Goal: Task Accomplishment & Management: Manage account settings

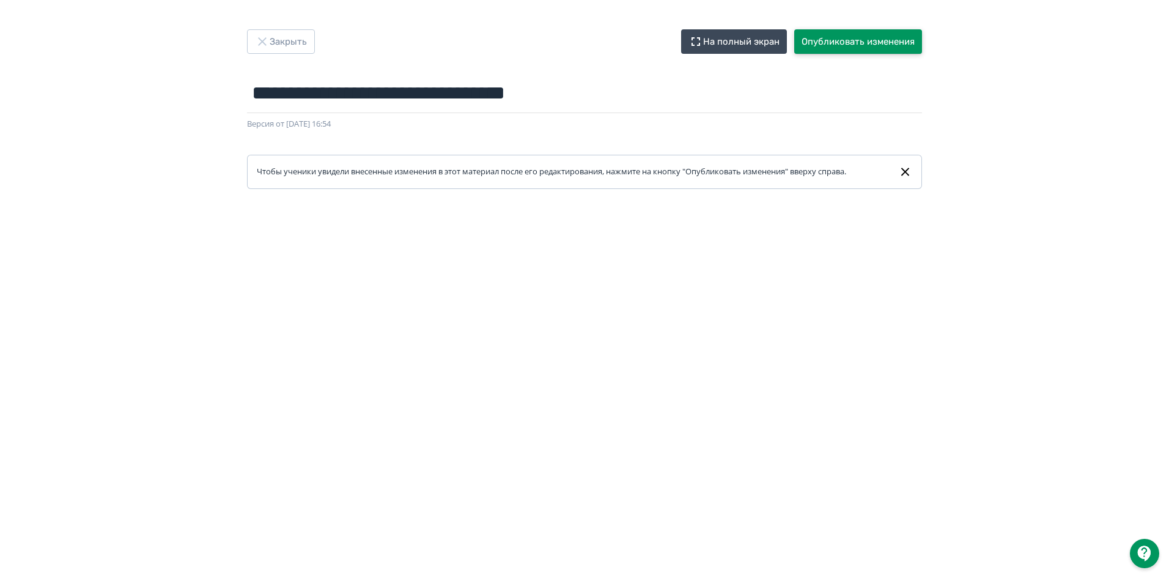
click at [842, 40] on button "Опубликовать изменения" at bounding box center [858, 41] width 128 height 24
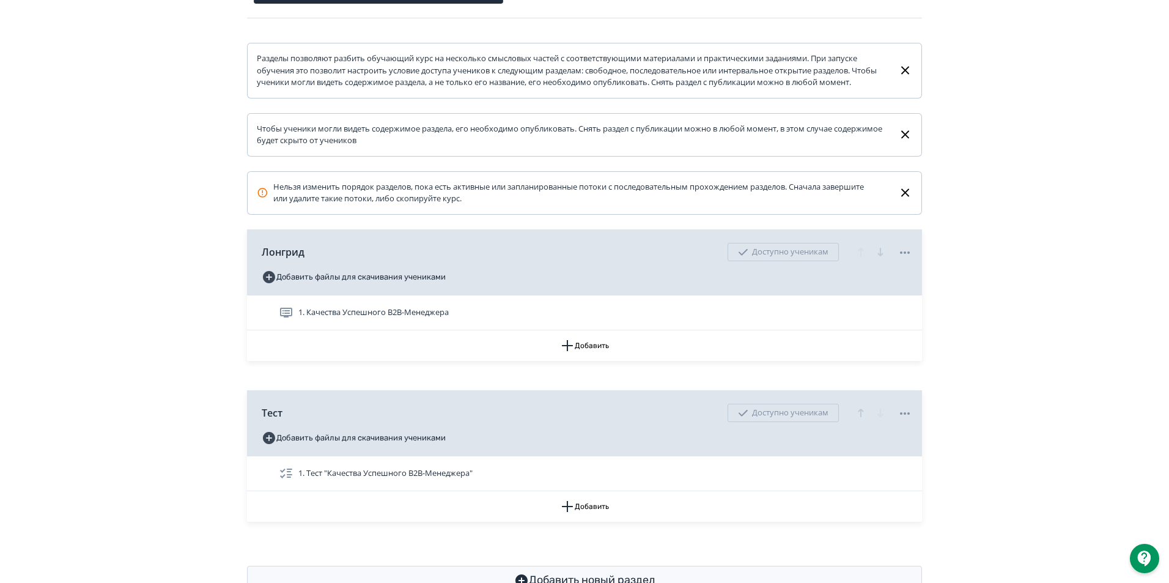
scroll to position [222, 0]
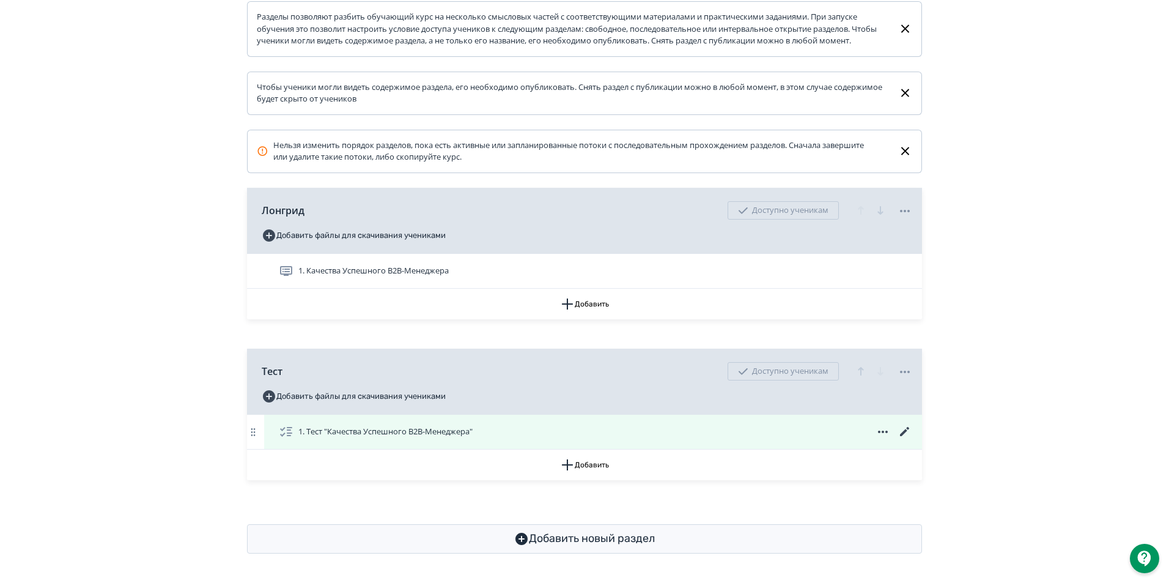
click at [390, 430] on span "1. Тест "Качества Успешного B2B-Менеджера"" at bounding box center [385, 432] width 174 height 12
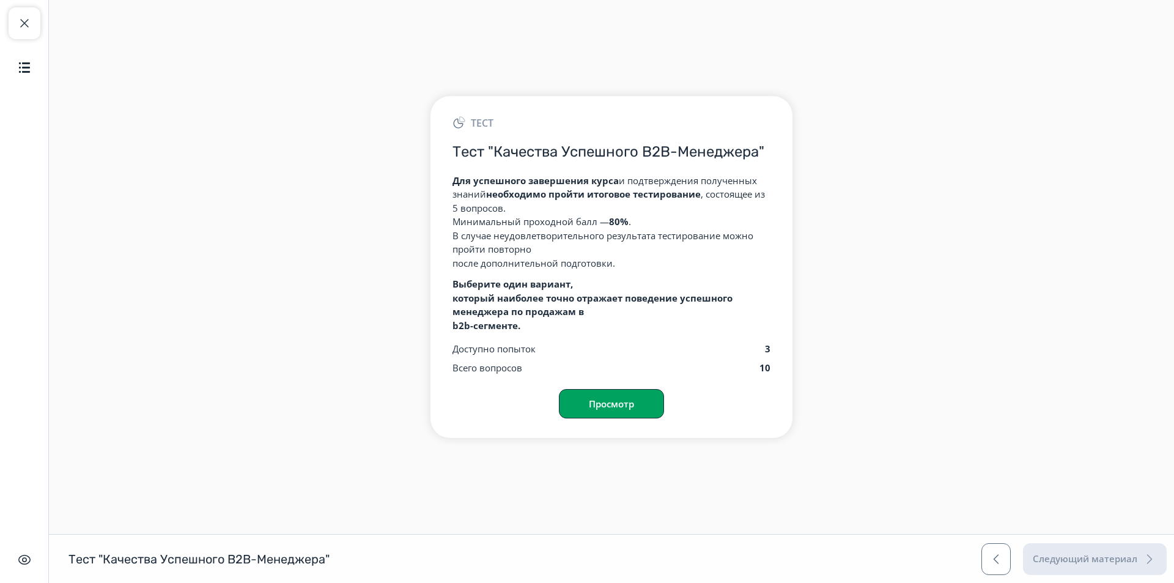
click at [610, 405] on button "Просмотр" at bounding box center [611, 403] width 105 height 29
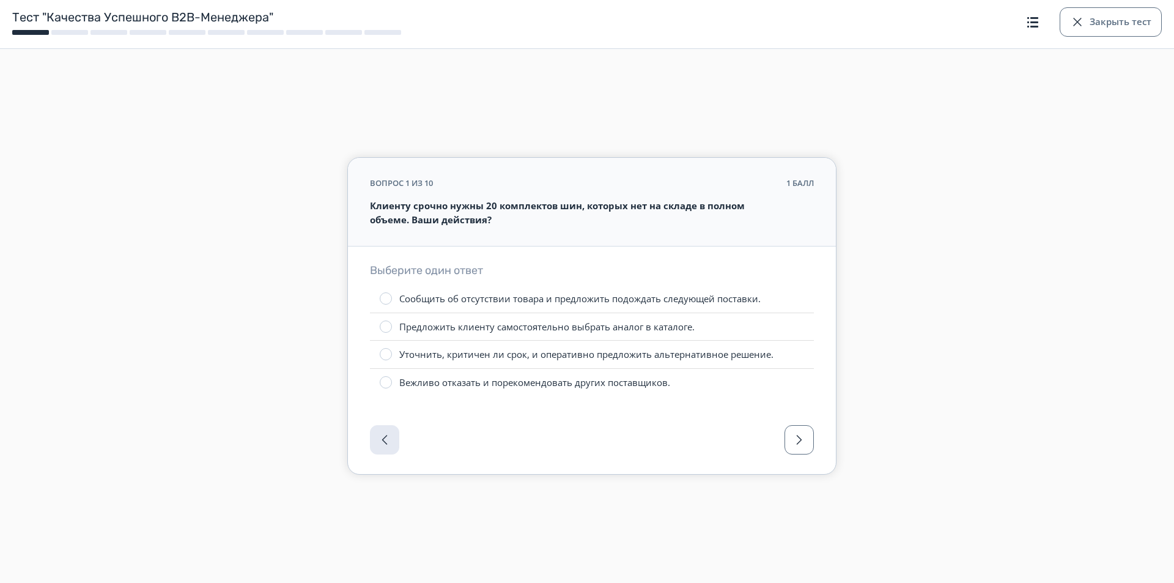
click at [627, 356] on div "Уточнить, критичен ли срок, и оперативно предложить альтернативное решение." at bounding box center [586, 354] width 374 height 13
click at [803, 435] on span "button" at bounding box center [799, 439] width 15 height 15
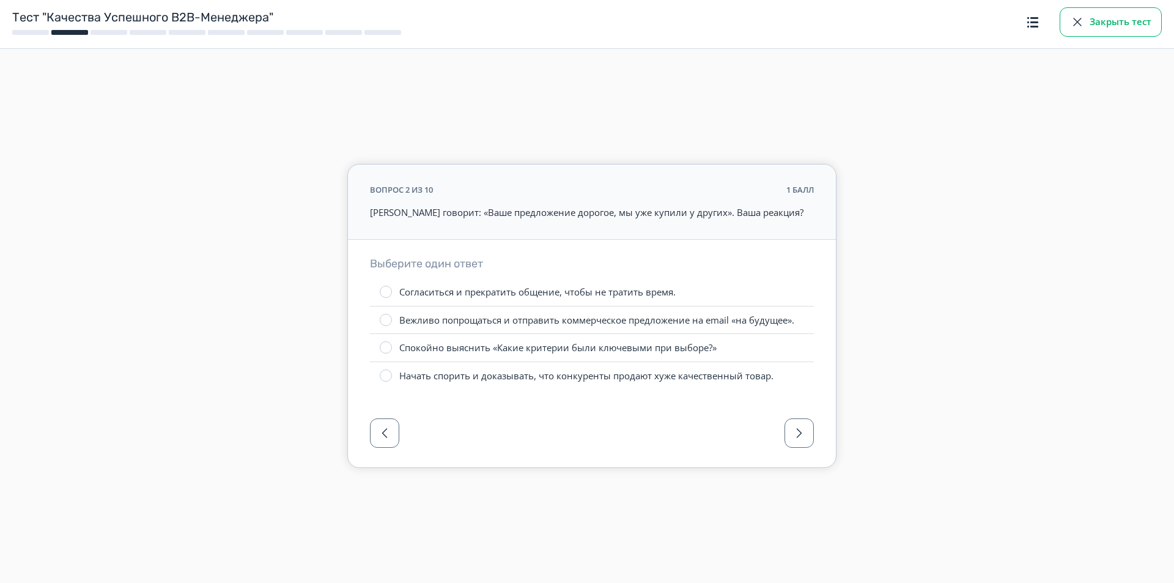
click at [1099, 21] on button "Закрыть тест" at bounding box center [1110, 21] width 102 height 29
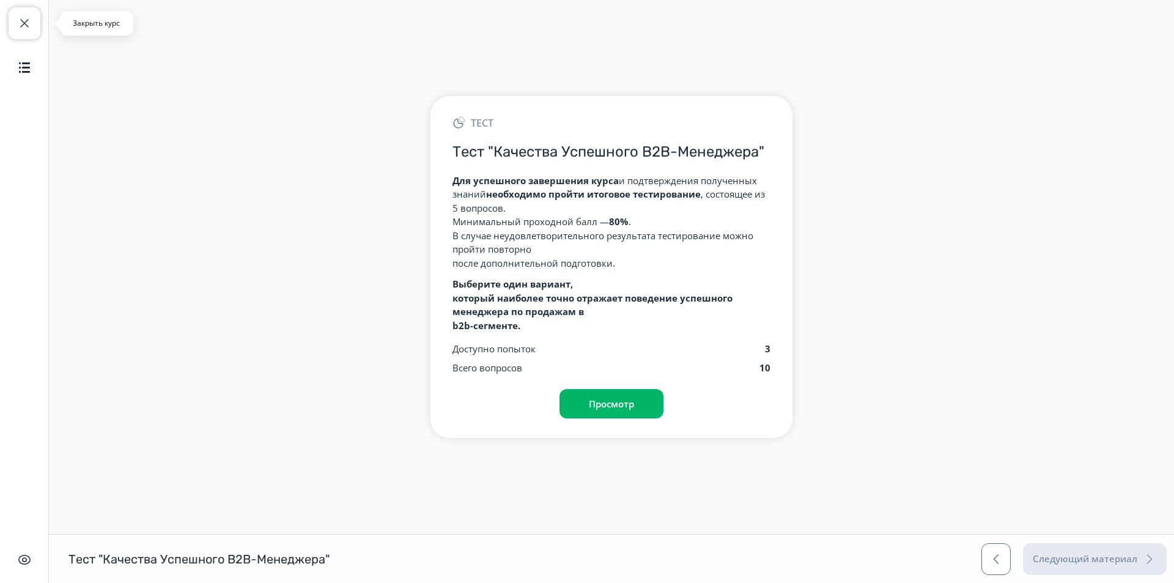
click at [24, 22] on span "button" at bounding box center [24, 23] width 15 height 15
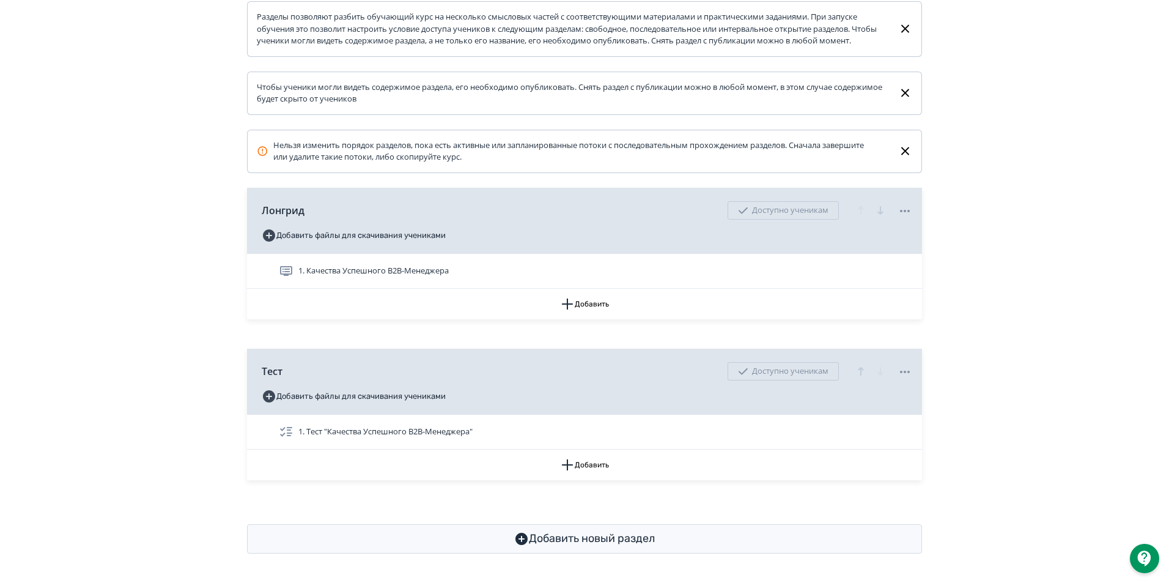
scroll to position [222, 0]
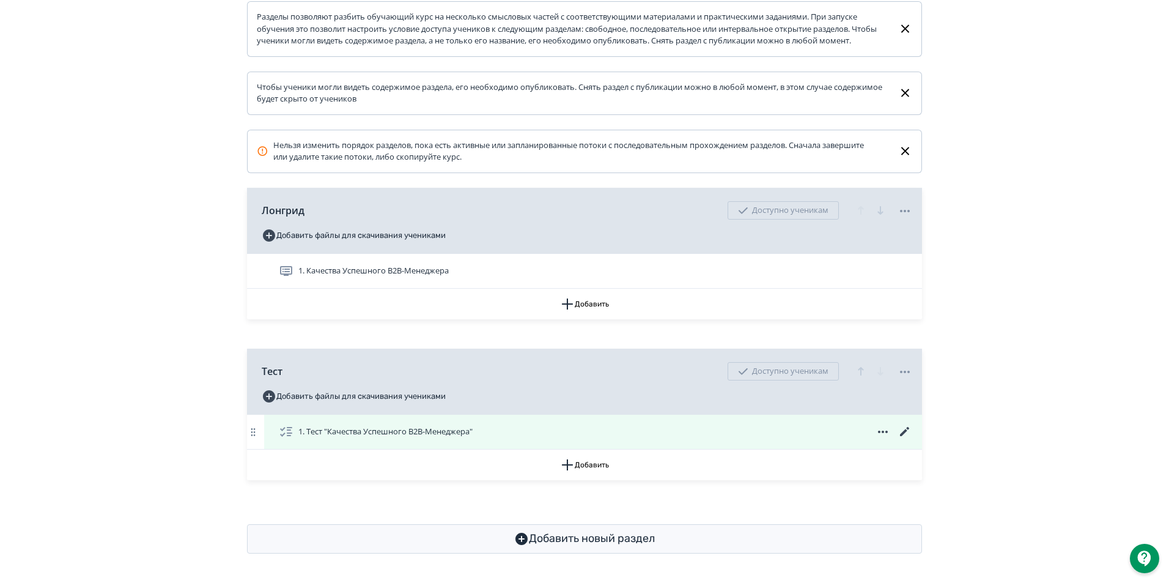
click at [904, 430] on icon at bounding box center [904, 431] width 9 height 9
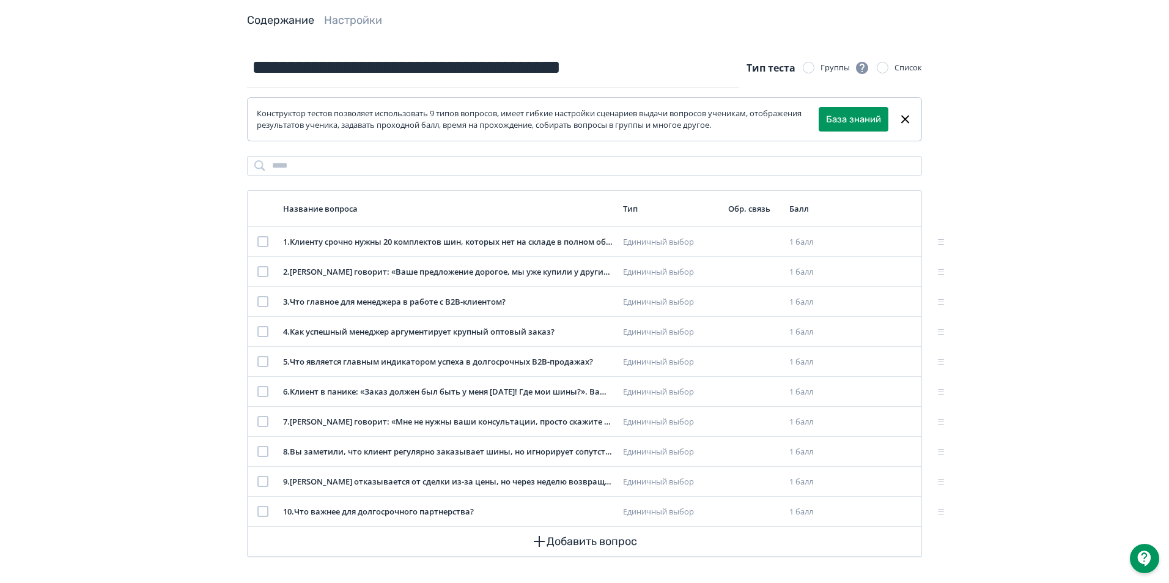
scroll to position [64, 0]
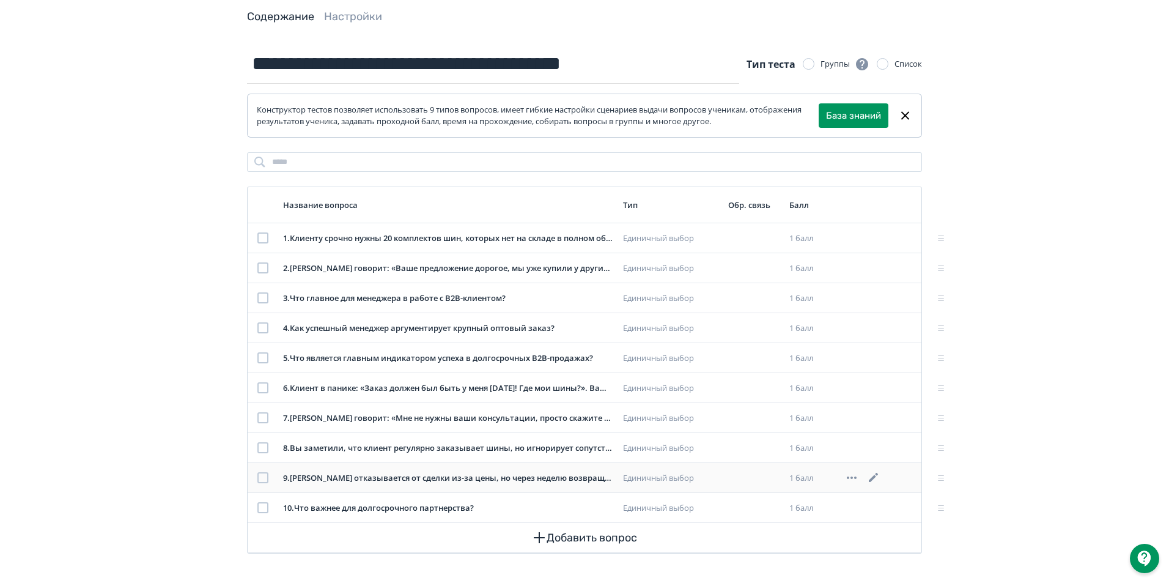
click at [564, 477] on div "9 . [PERSON_NAME] отказывается от сделки из-за цены, но через неделю возвращает…" at bounding box center [448, 478] width 330 height 12
click at [876, 476] on icon at bounding box center [873, 477] width 9 height 9
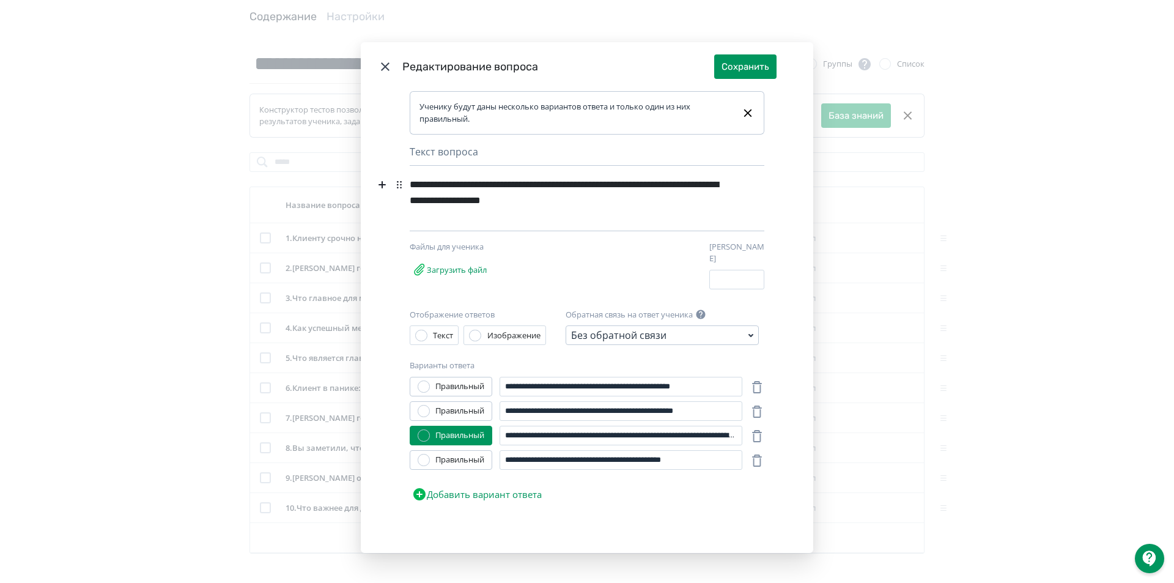
click at [381, 68] on icon "Modal" at bounding box center [385, 66] width 9 height 9
click at [745, 70] on button "Сохранить" at bounding box center [745, 66] width 62 height 24
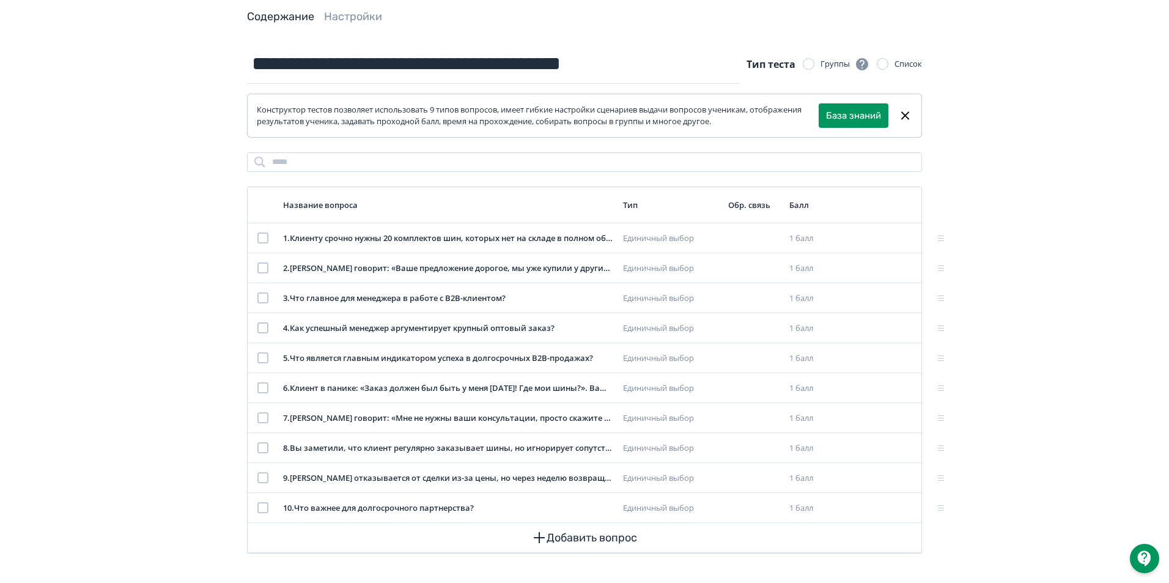
scroll to position [0, 0]
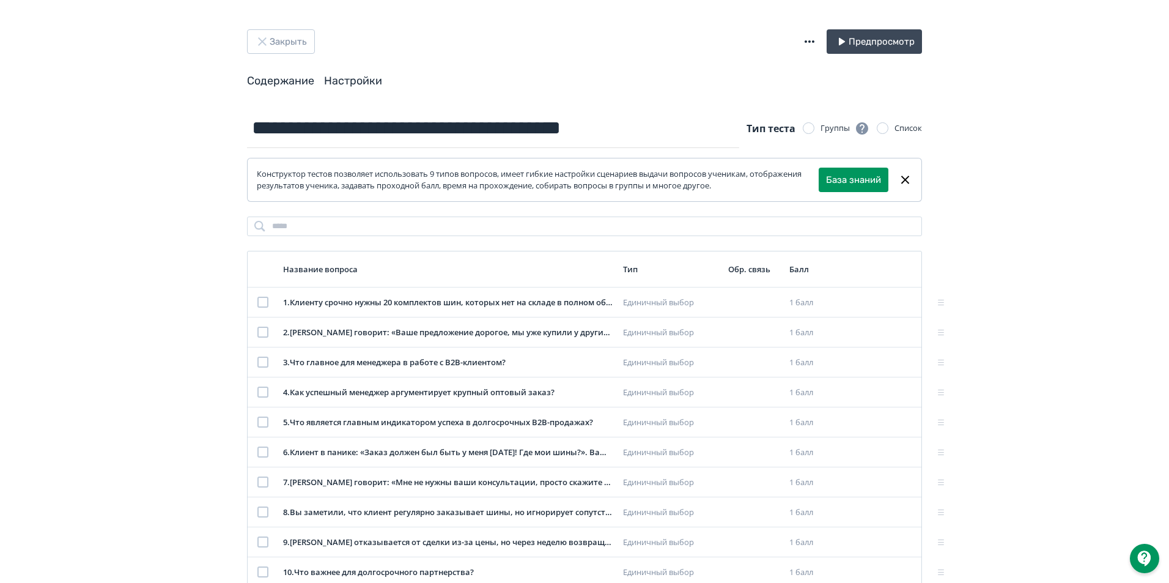
click at [367, 84] on link "Настройки" at bounding box center [353, 80] width 58 height 13
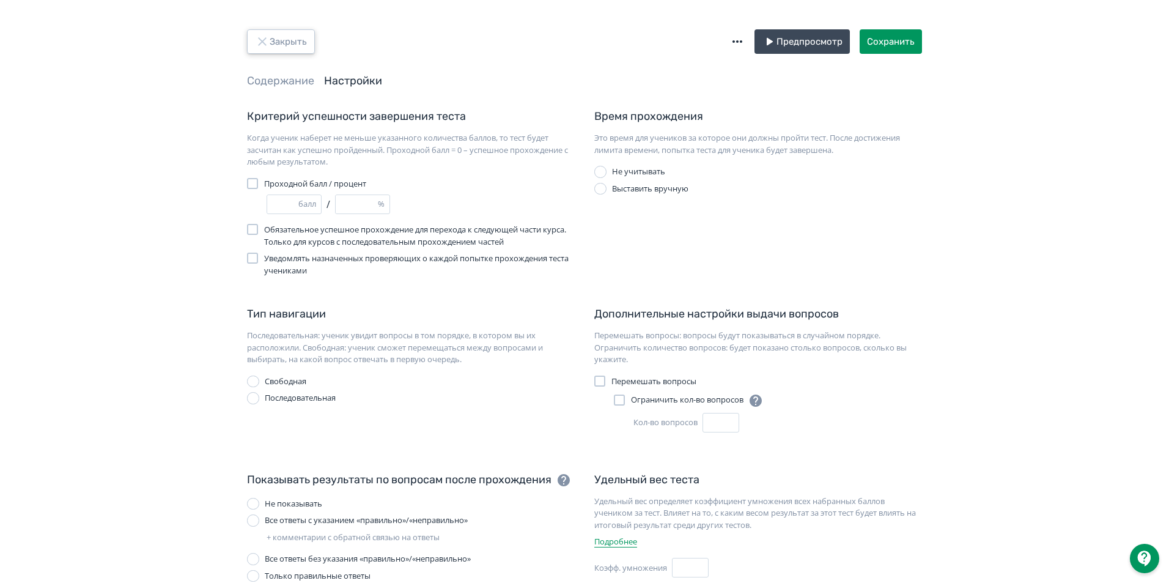
click at [270, 39] on button "Закрыть" at bounding box center [281, 41] width 68 height 24
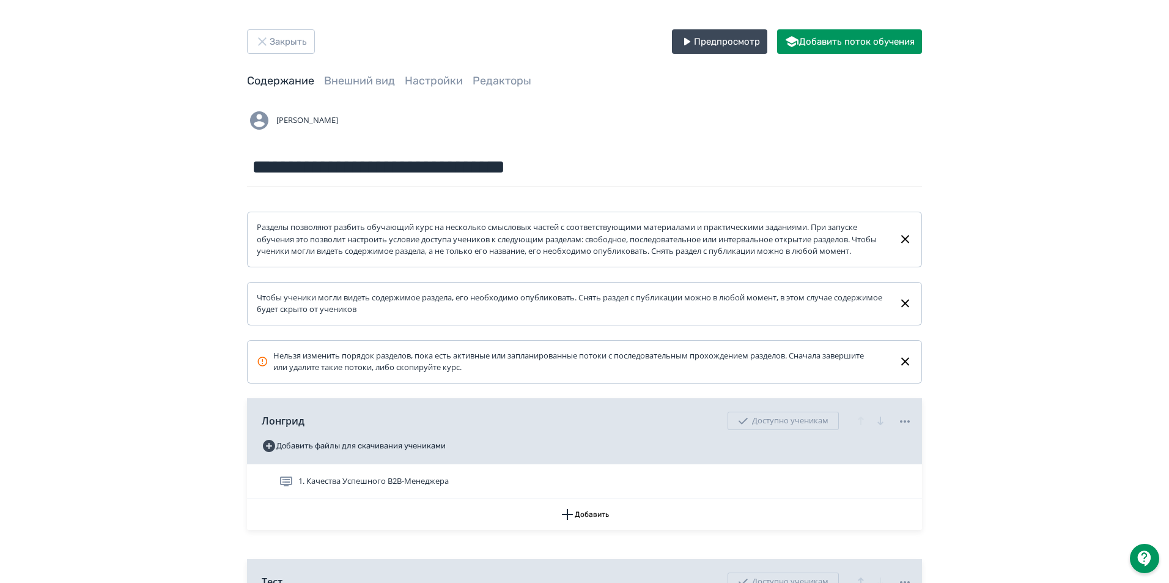
scroll to position [222, 0]
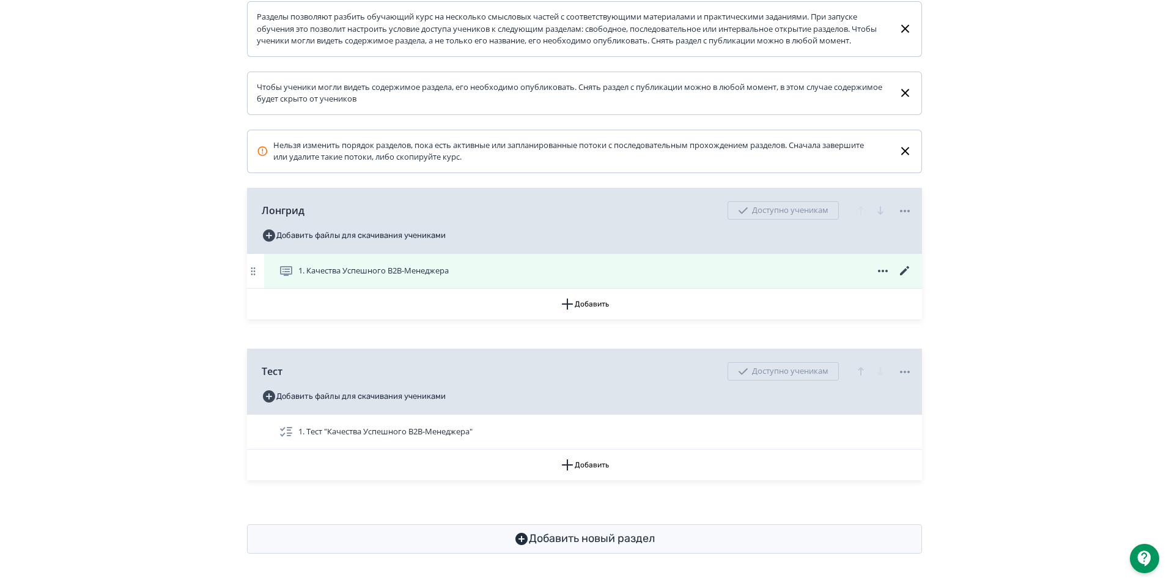
click at [904, 273] on icon at bounding box center [904, 270] width 9 height 9
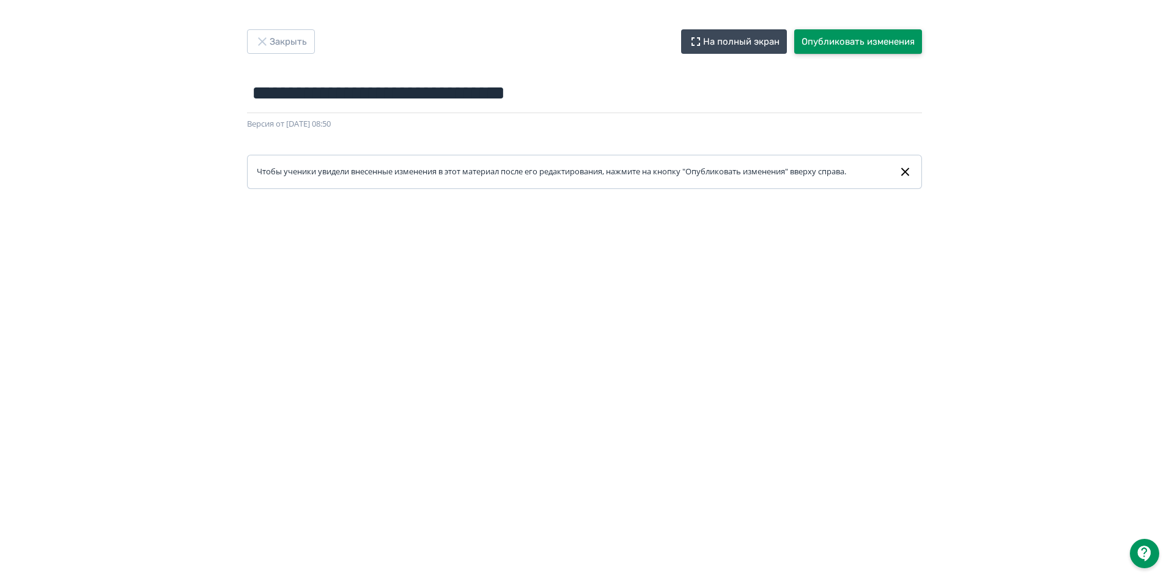
click at [860, 41] on button "Опубликовать изменения" at bounding box center [858, 41] width 128 height 24
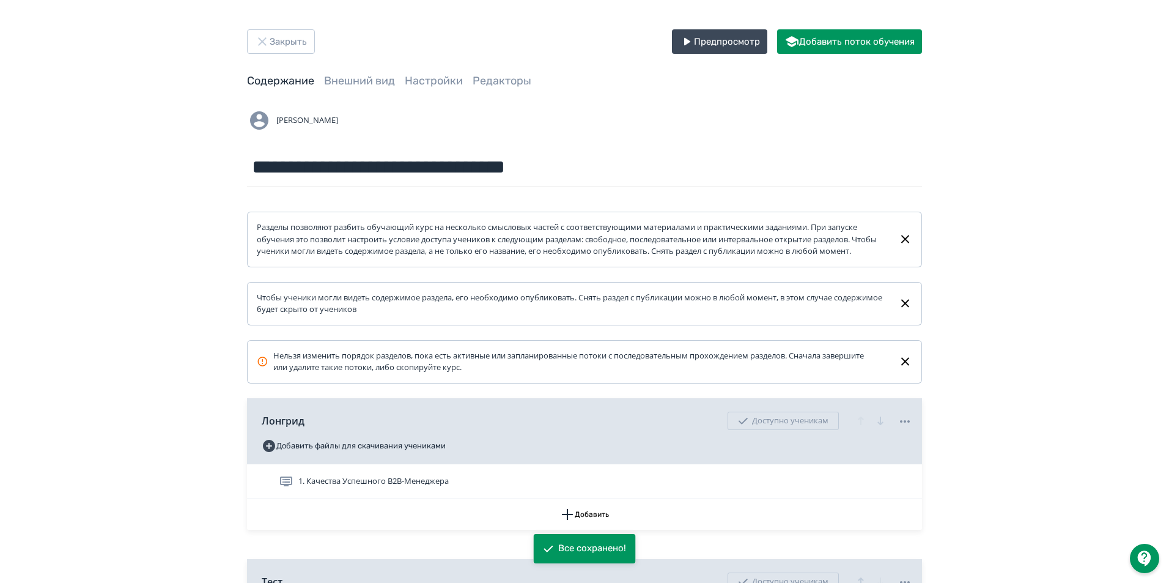
click at [1074, 363] on div "**********" at bounding box center [584, 396] width 1169 height 793
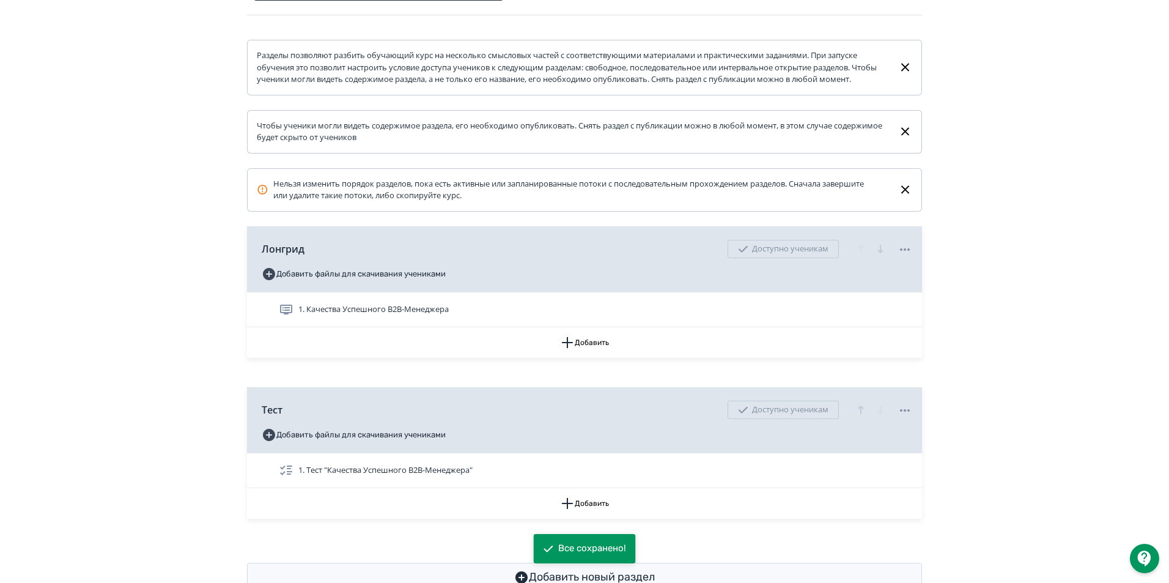
scroll to position [183, 0]
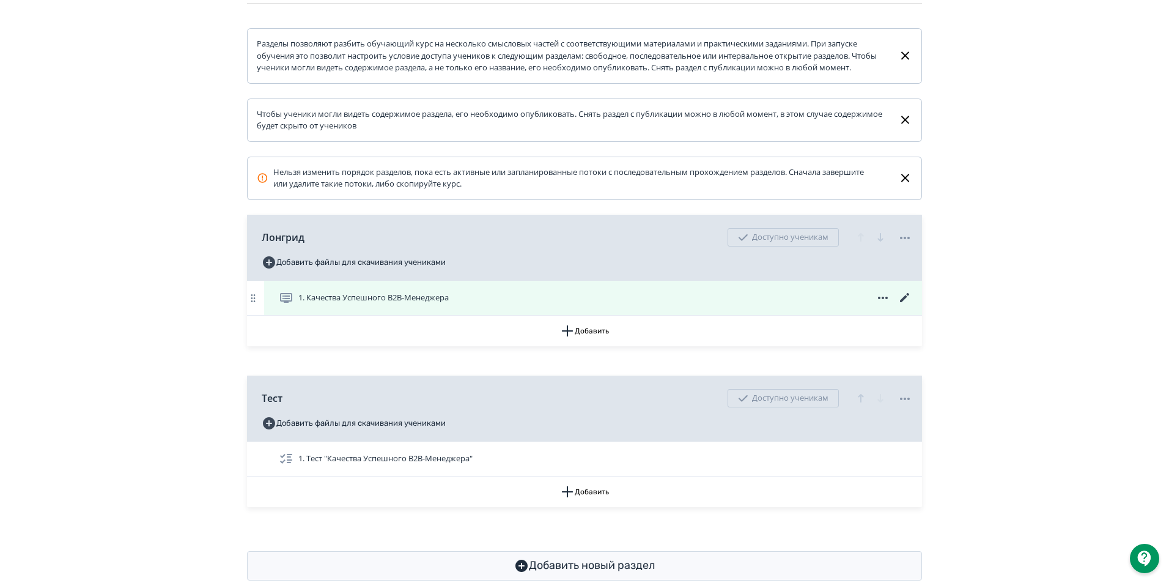
click at [905, 302] on icon at bounding box center [904, 297] width 9 height 9
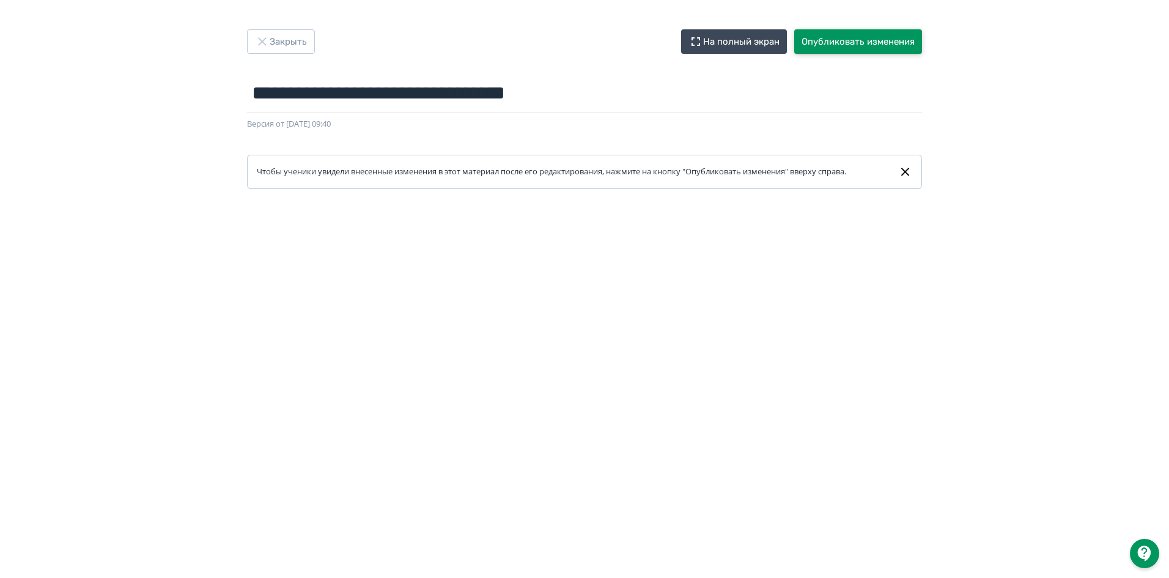
click at [882, 40] on button "Опубликовать изменения" at bounding box center [858, 41] width 128 height 24
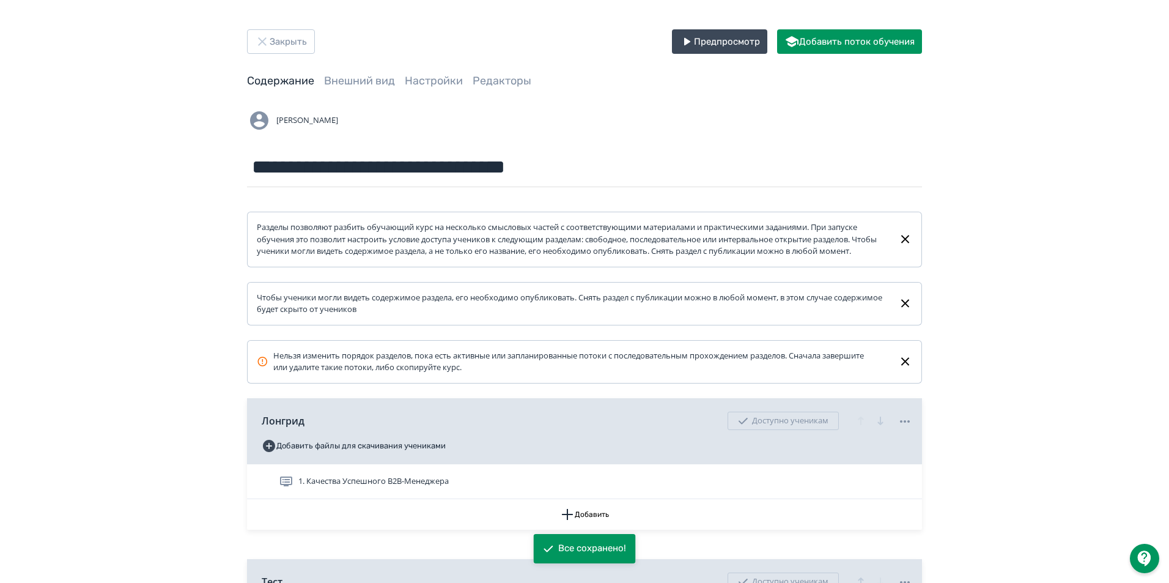
click at [1069, 301] on div "**********" at bounding box center [584, 396] width 1169 height 793
